Goal: Find specific page/section: Find specific page/section

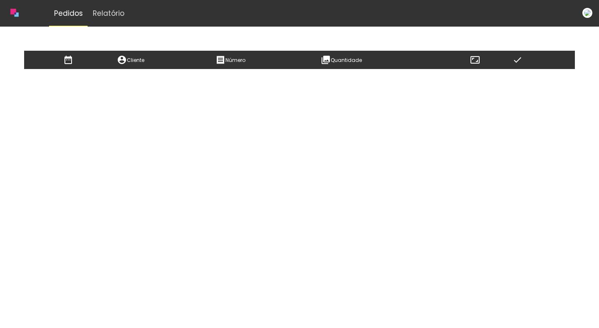
click at [513, 62] on iron-icon at bounding box center [517, 60] width 17 height 10
click at [0, 0] on slot "Relatório" at bounding box center [0, 0] width 0 height 0
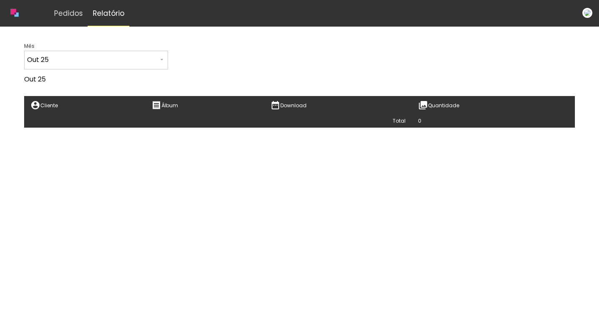
click at [50, 108] on th "Cliente" at bounding box center [84, 105] width 121 height 18
drag, startPoint x: 64, startPoint y: 94, endPoint x: 96, endPoint y: 61, distance: 47.1
click at [64, 94] on bindery-report at bounding box center [299, 89] width 551 height 77
click at [17, 16] on icon at bounding box center [17, 14] width 4 height 4
click at [158, 58] on iron-icon at bounding box center [161, 59] width 7 height 7
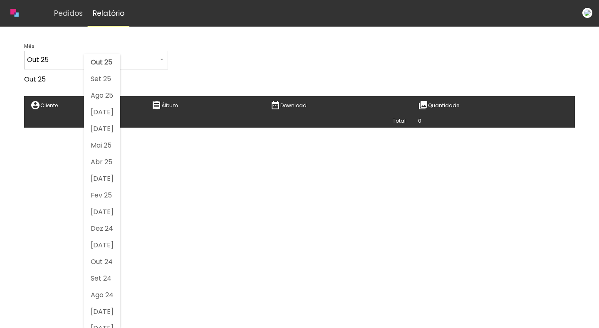
drag, startPoint x: 216, startPoint y: 74, endPoint x: 426, endPoint y: 129, distance: 217.0
click at [217, 74] on bindery-report at bounding box center [299, 89] width 551 height 77
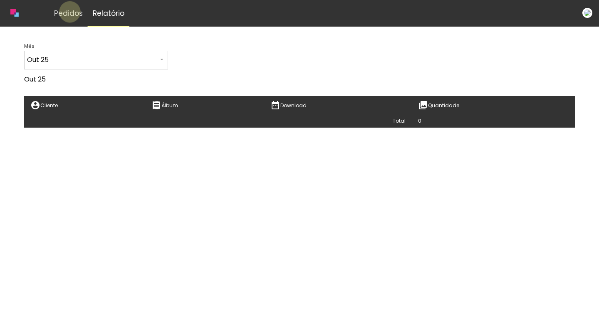
click at [0, 0] on slot "Pedidos" at bounding box center [0, 0] width 0 height 0
